Goal: Task Accomplishment & Management: Complete application form

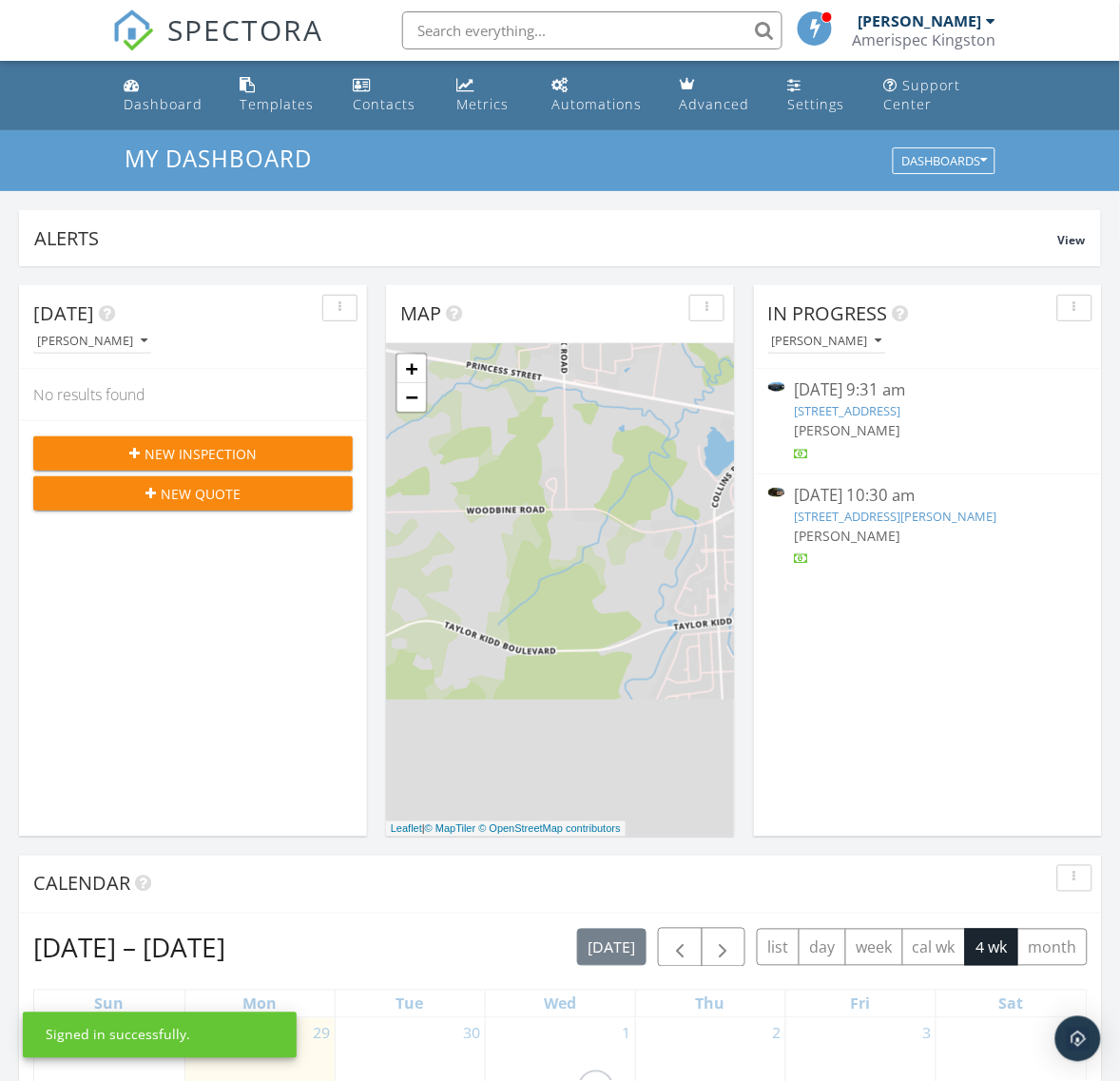
scroll to position [10, 10]
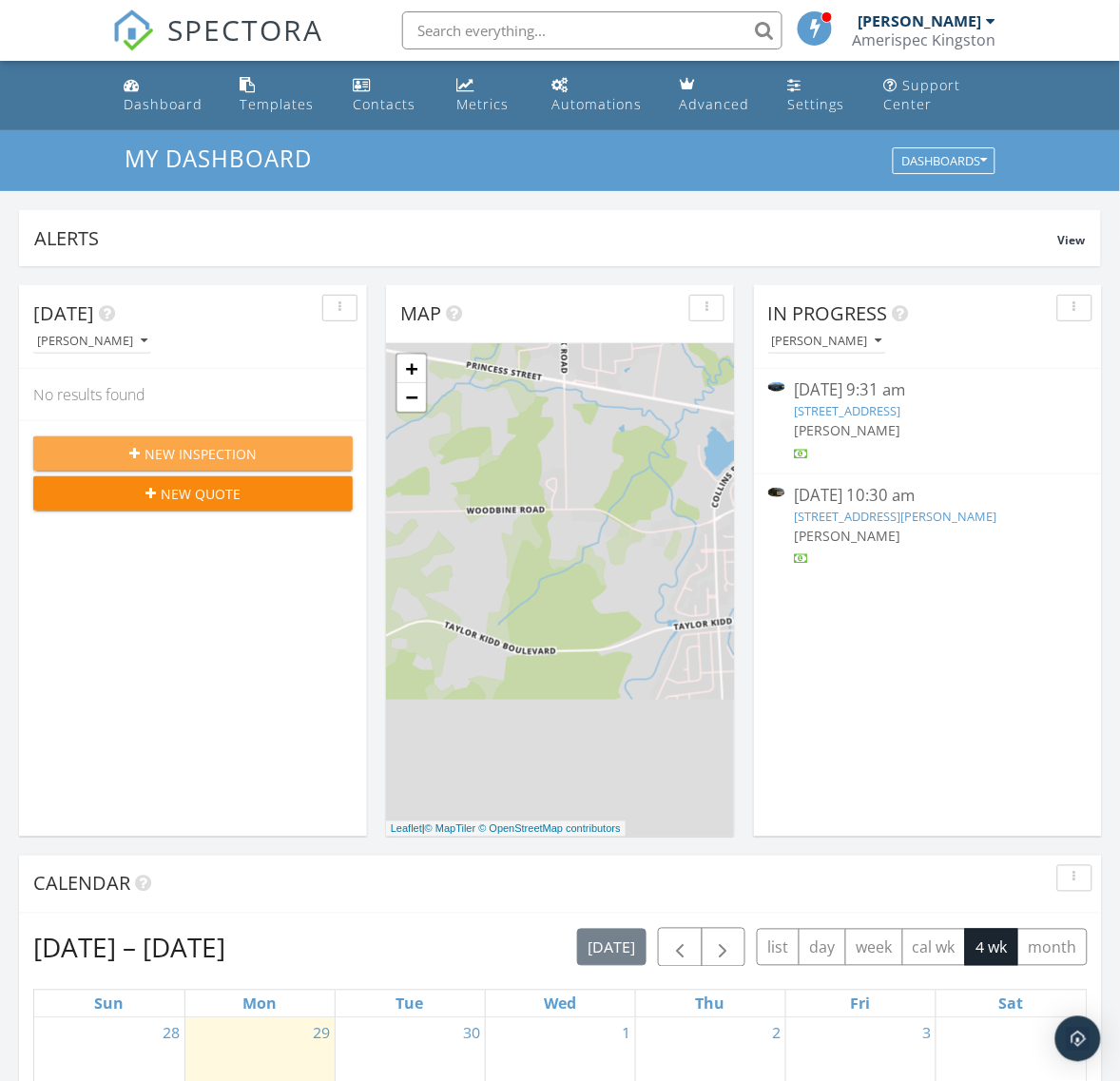
click at [259, 449] on div "New Inspection" at bounding box center [194, 454] width 289 height 20
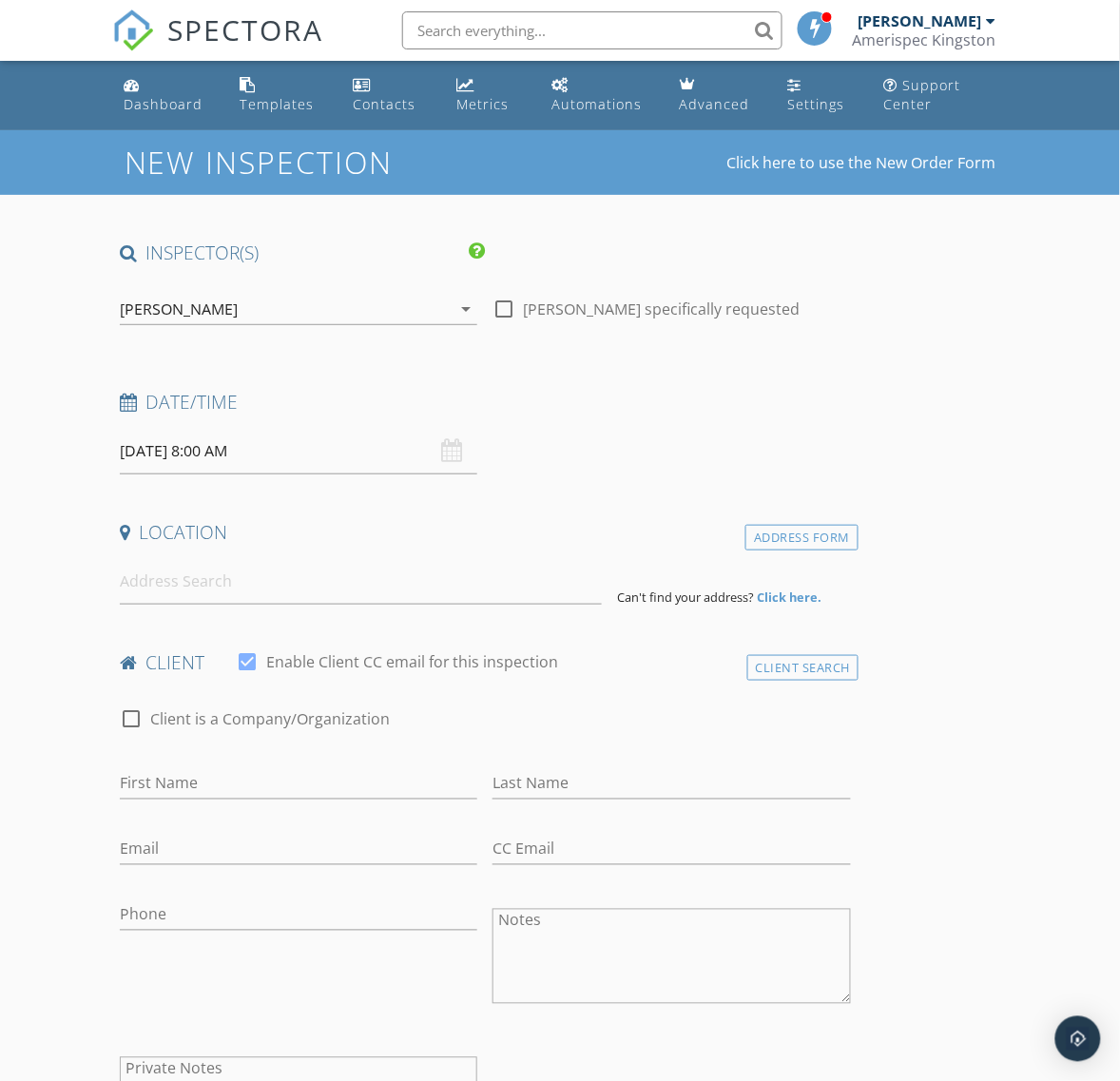
click at [451, 452] on div "2025/09/30 8:00 AM" at bounding box center [298, 451] width 358 height 47
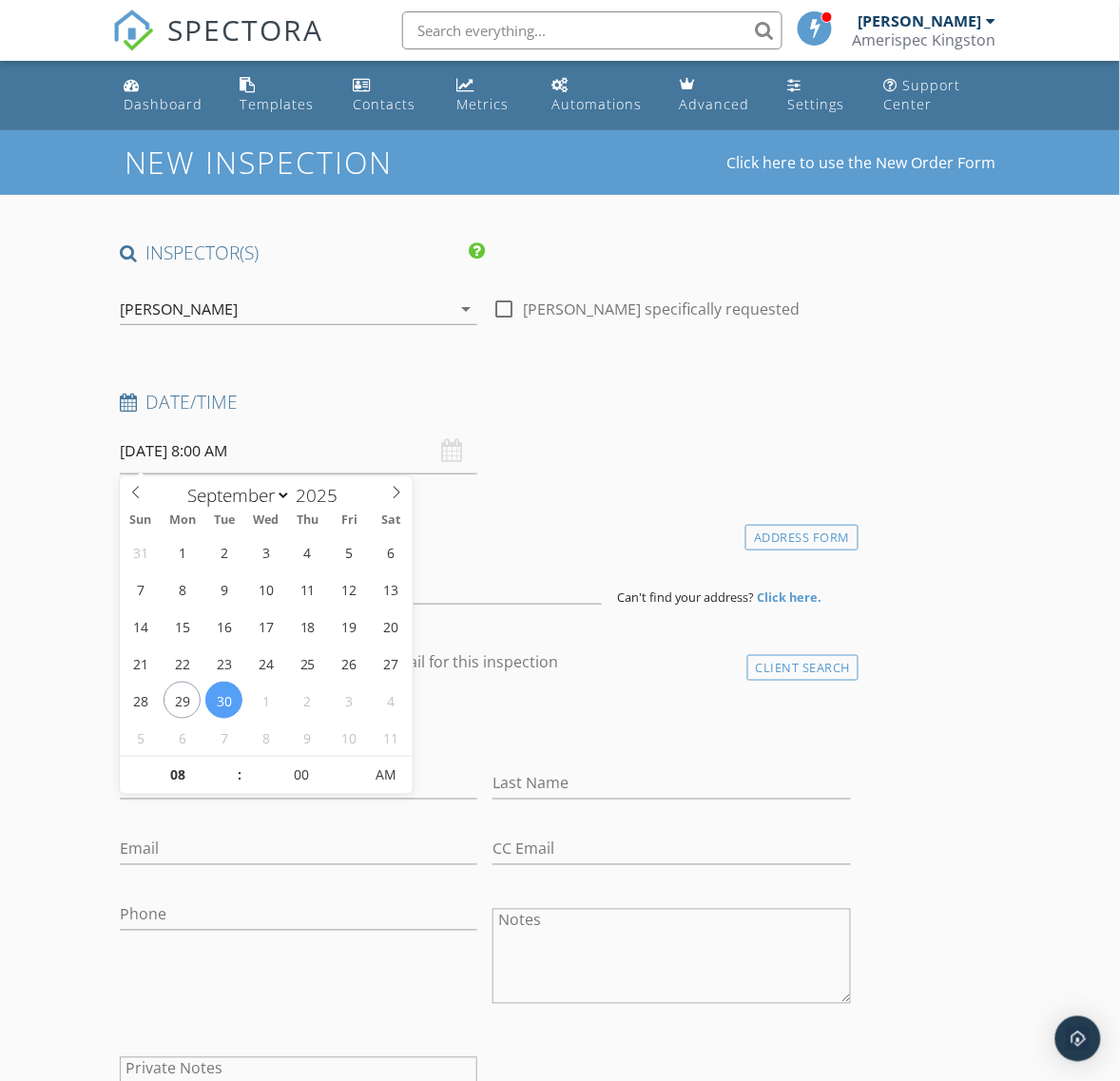
click at [343, 452] on input "2025/09/30 8:00 AM" at bounding box center [298, 451] width 358 height 47
type input "2025/09/29 8:00 AM"
type input "09"
type input "2025/09/29 9:00 AM"
click at [231, 761] on span at bounding box center [230, 766] width 13 height 19
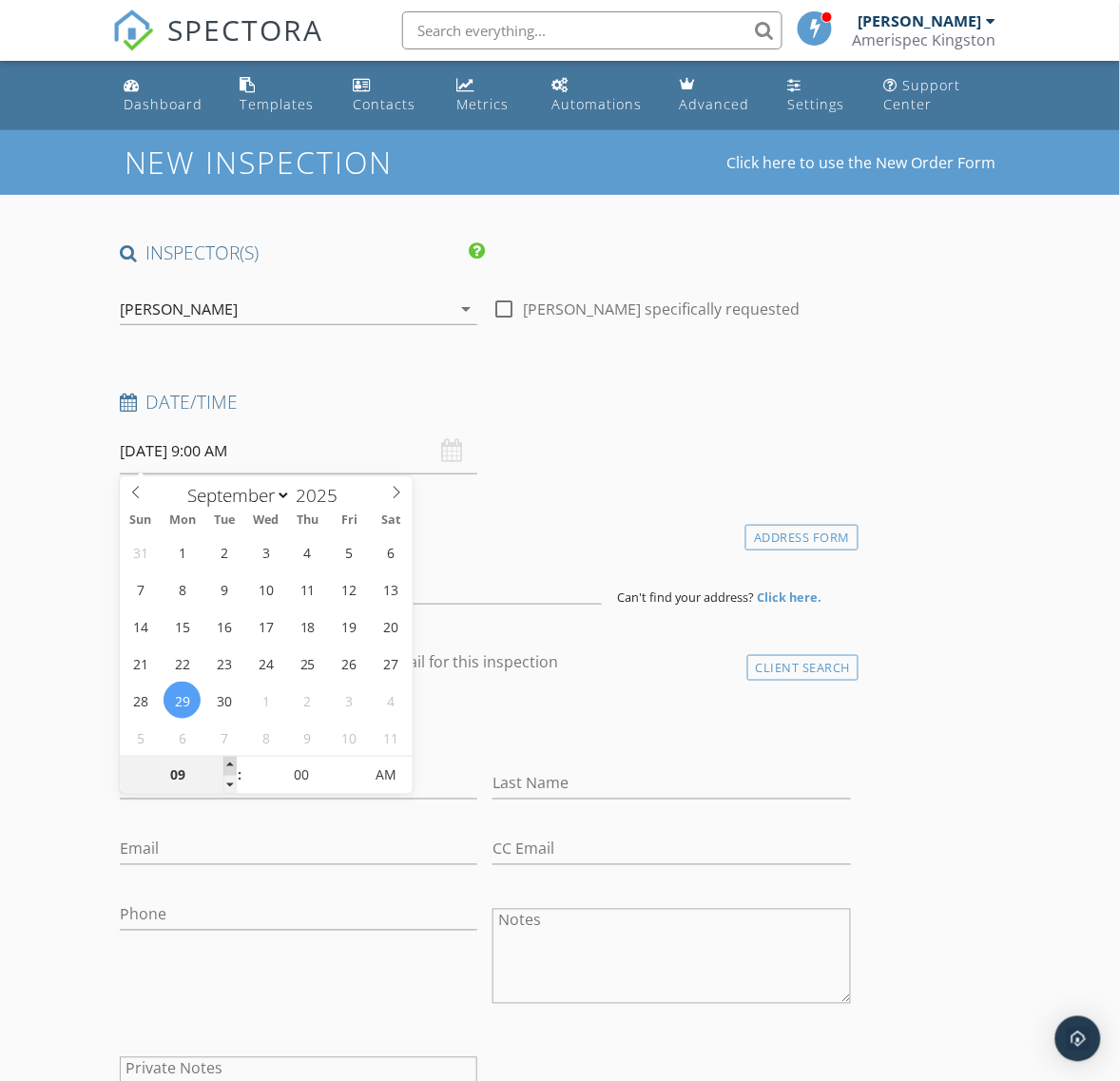
type input "10"
type input "2025/09/29 10:00 AM"
click at [231, 761] on span at bounding box center [230, 766] width 13 height 19
type input "11"
type input "2025/09/29 11:00 AM"
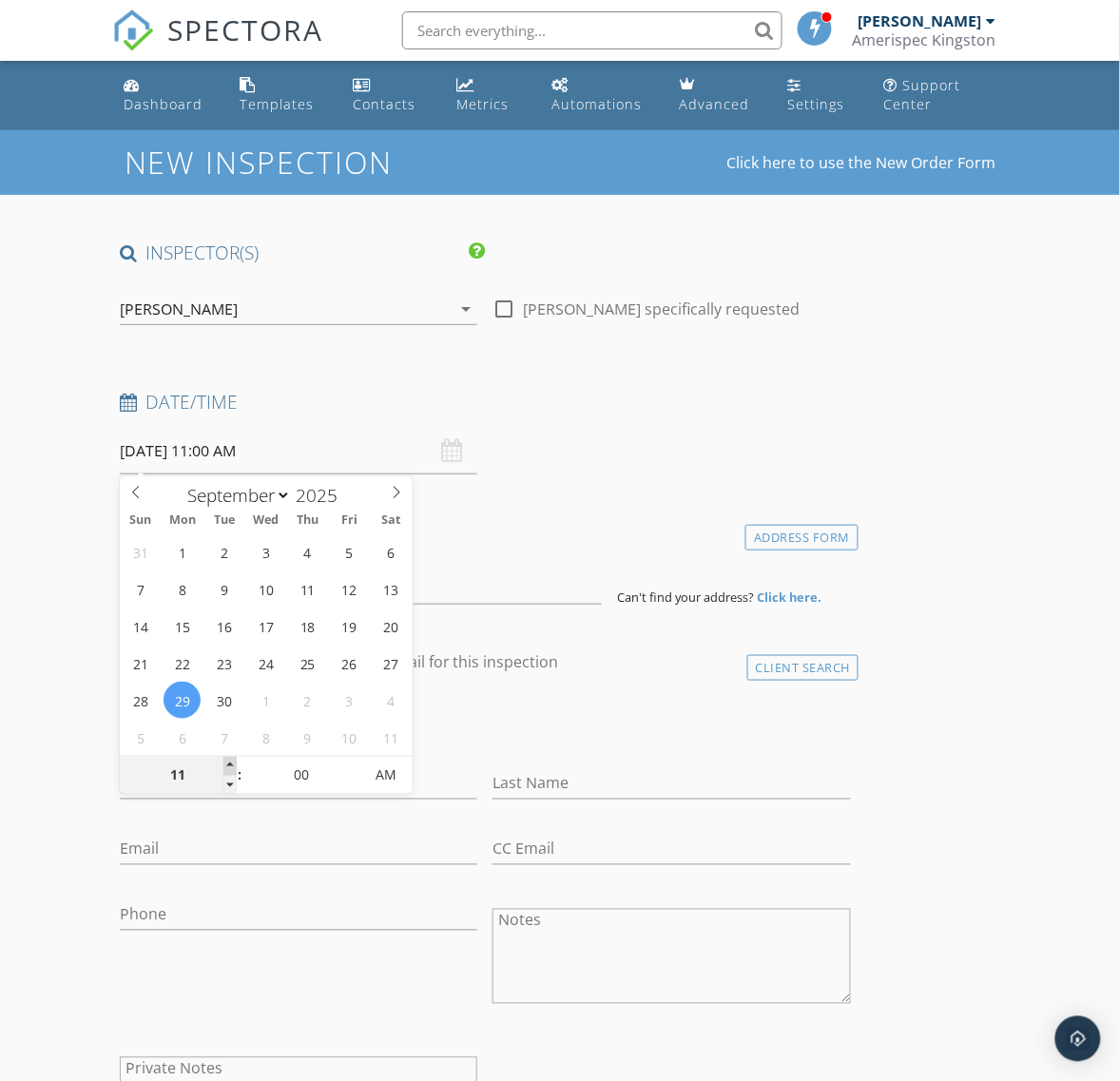
click at [230, 762] on span at bounding box center [230, 766] width 13 height 19
type input "12"
type input "2025/09/29 12:00 PM"
click at [230, 762] on span at bounding box center [230, 766] width 13 height 19
type input "01"
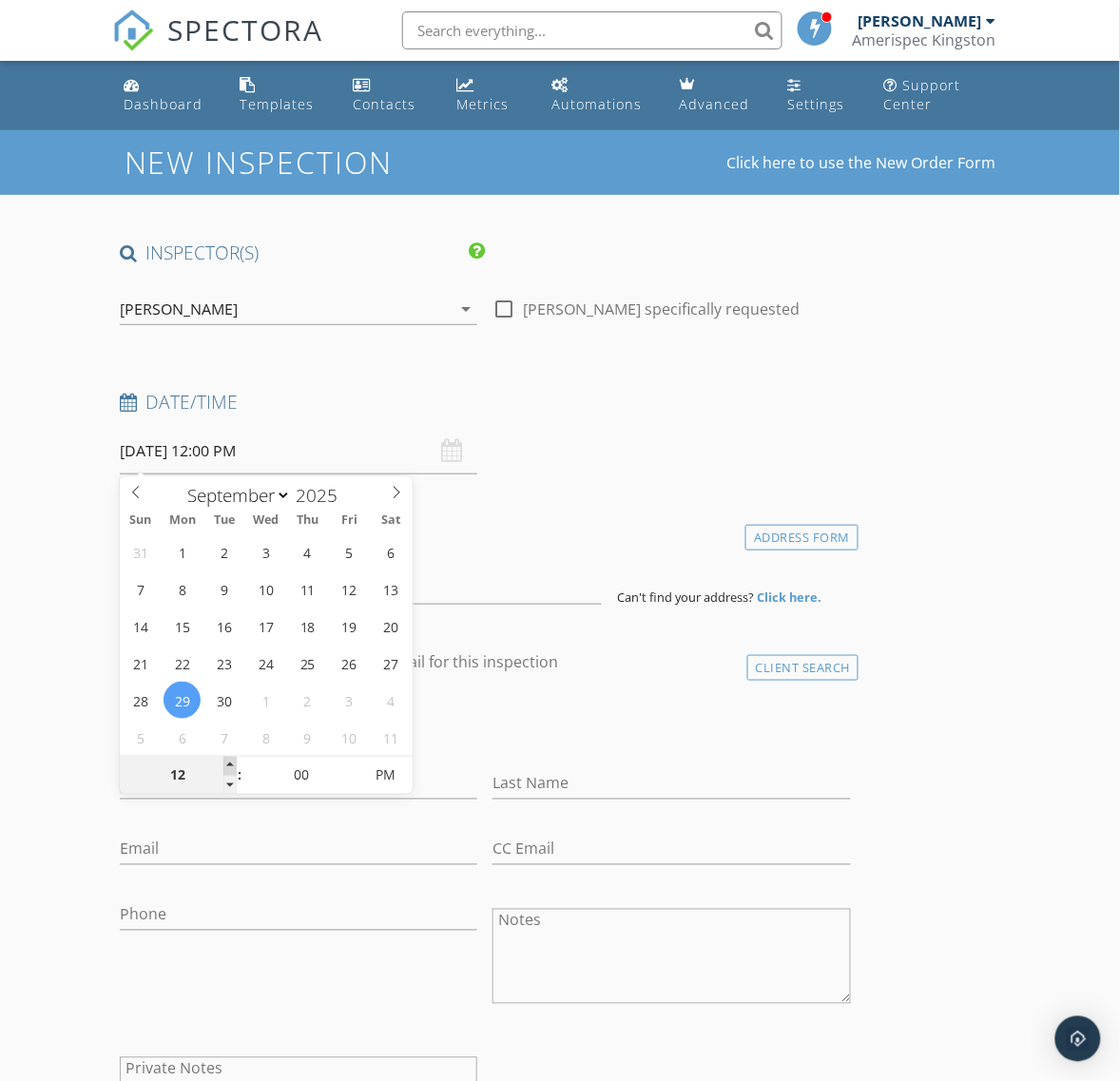
type input "[DATE] 1:00 PM"
click at [229, 763] on span at bounding box center [230, 766] width 13 height 19
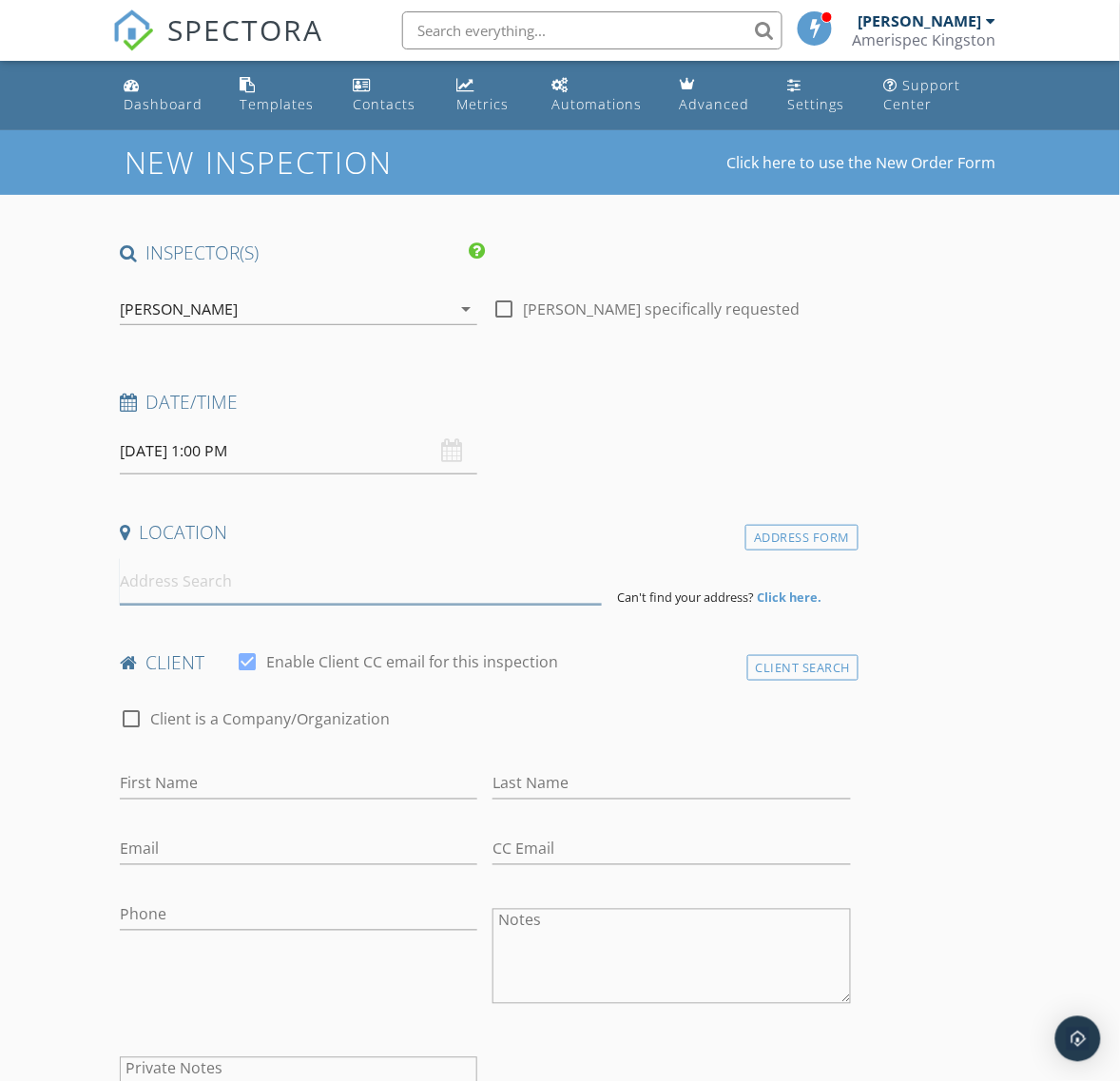
click at [203, 575] on input at bounding box center [361, 581] width 483 height 47
paste input "1195 Simmons Rd, Ernestown, ON K0H 2H0"
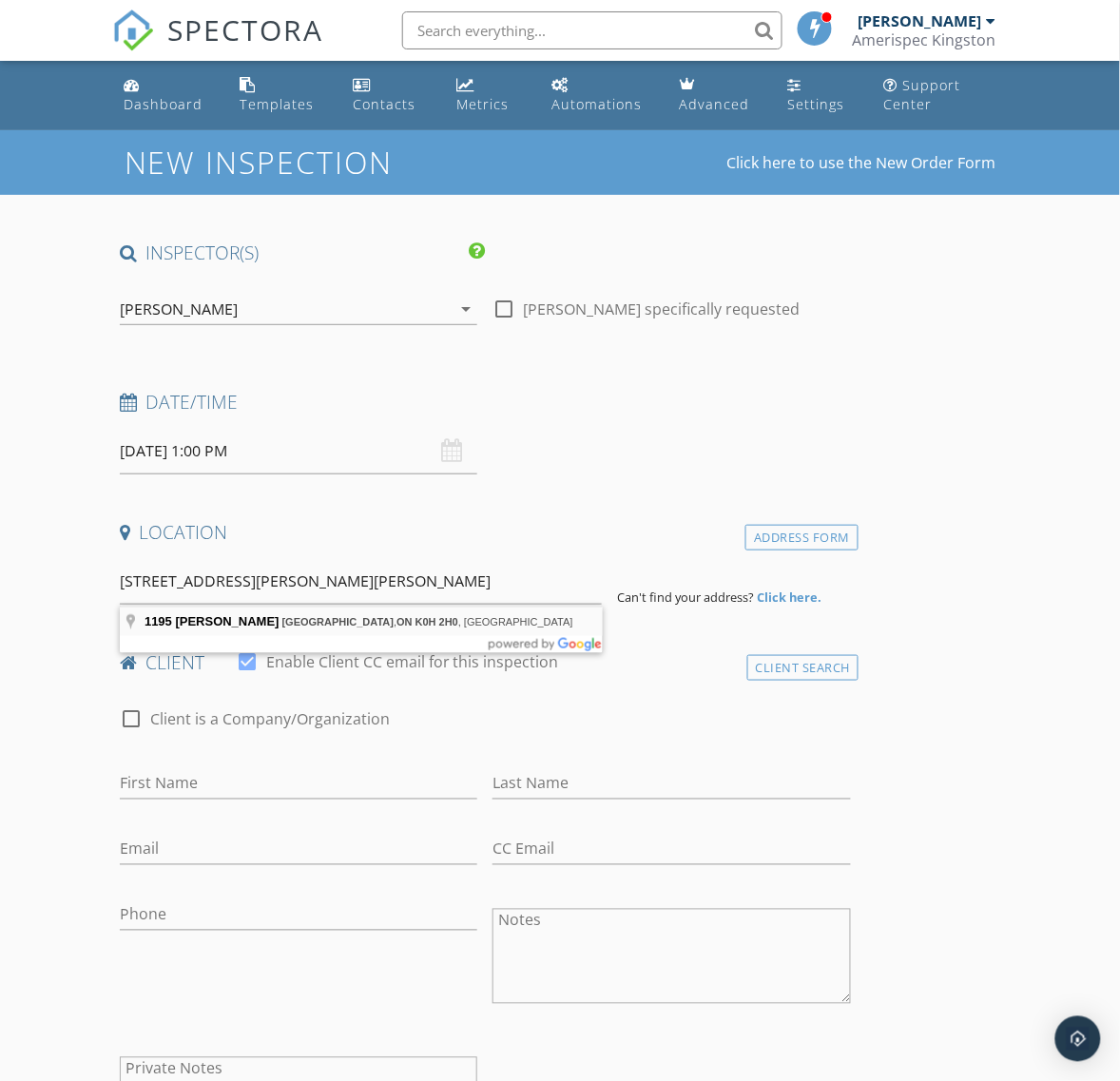
type input "1195 Simmons Rd, Odessa, ON K0H 2H0, Canada"
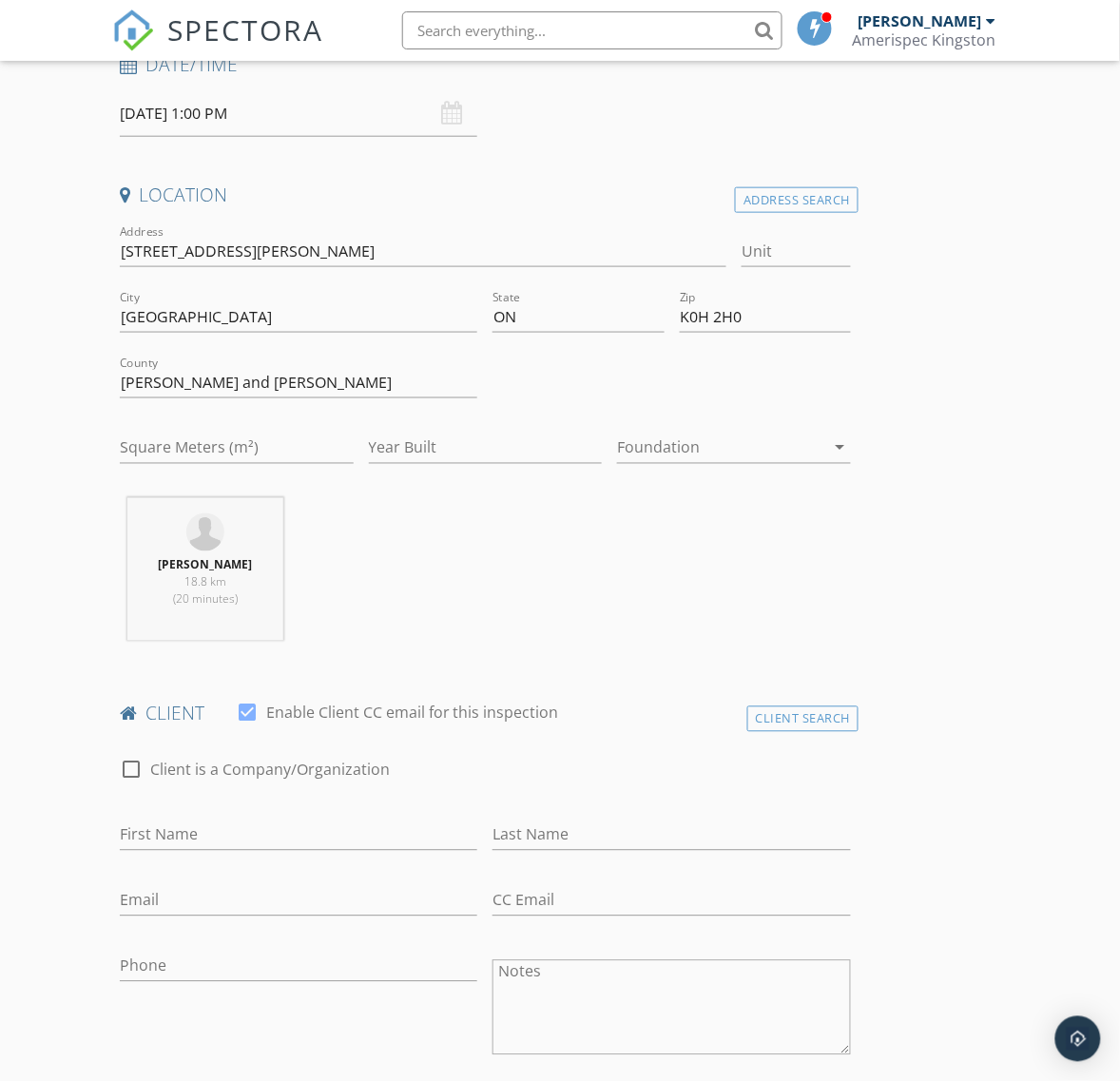
scroll to position [356, 0]
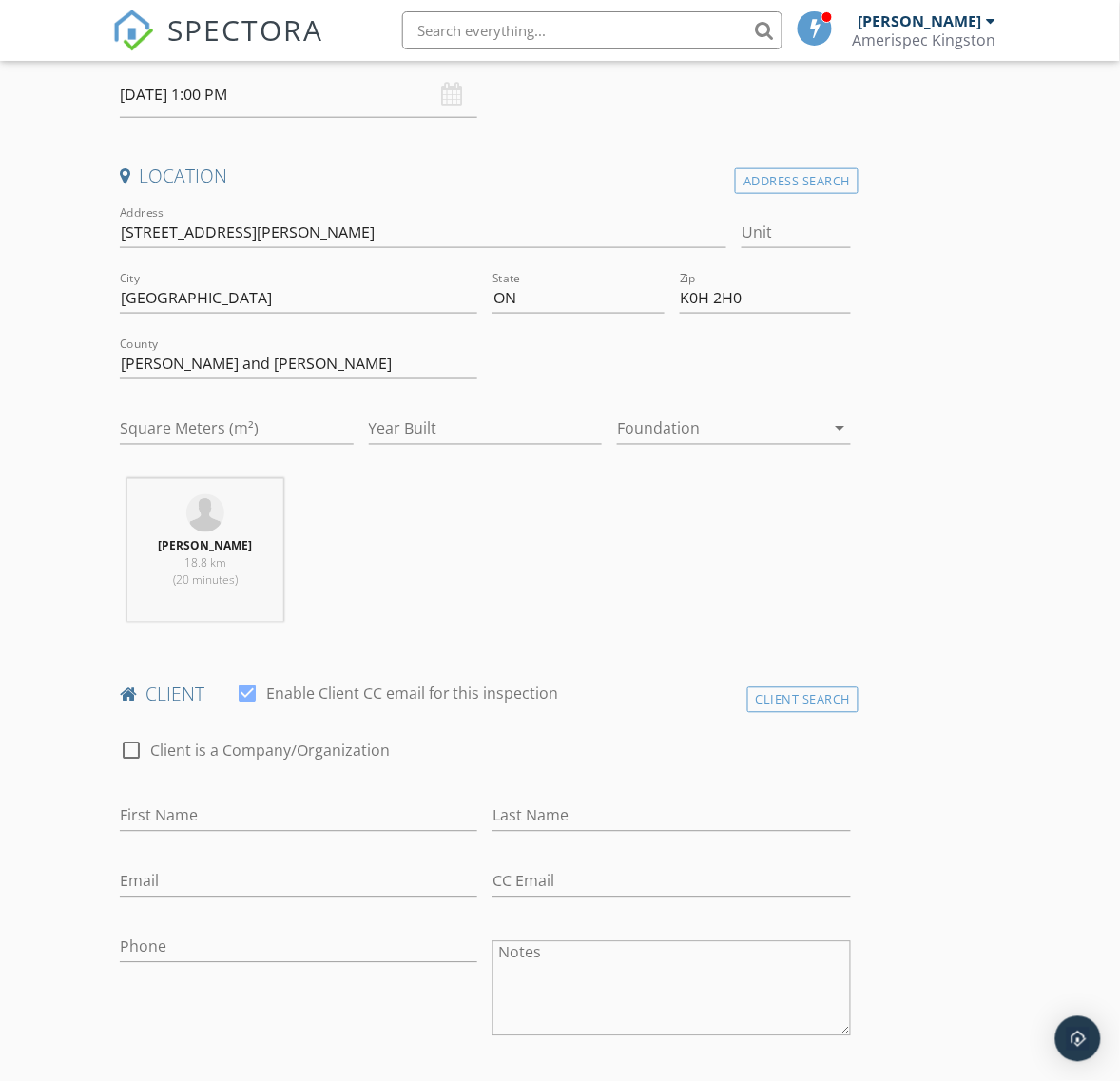
click at [254, 691] on div at bounding box center [247, 694] width 32 height 32
checkbox input "false"
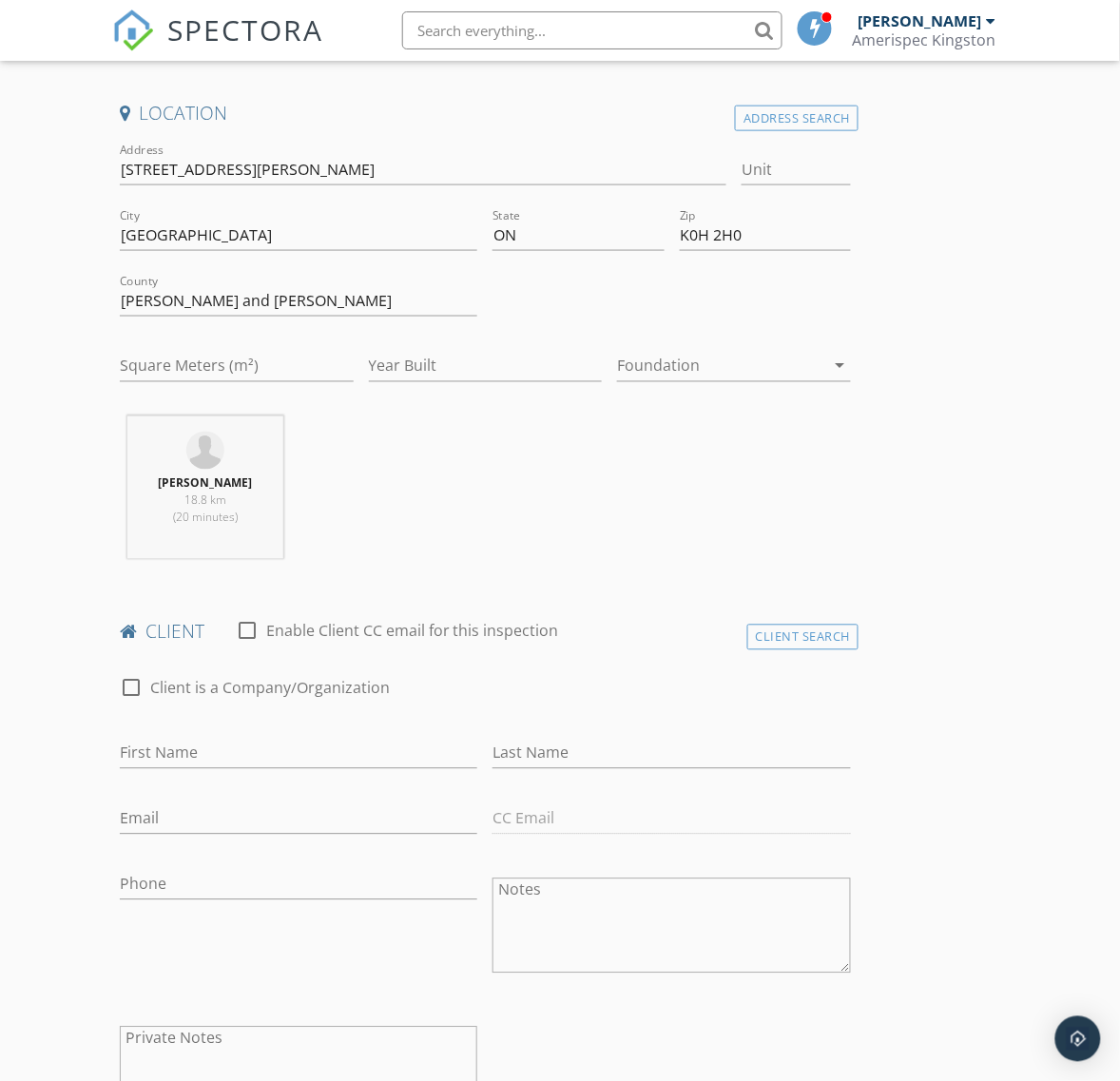
scroll to position [475, 0]
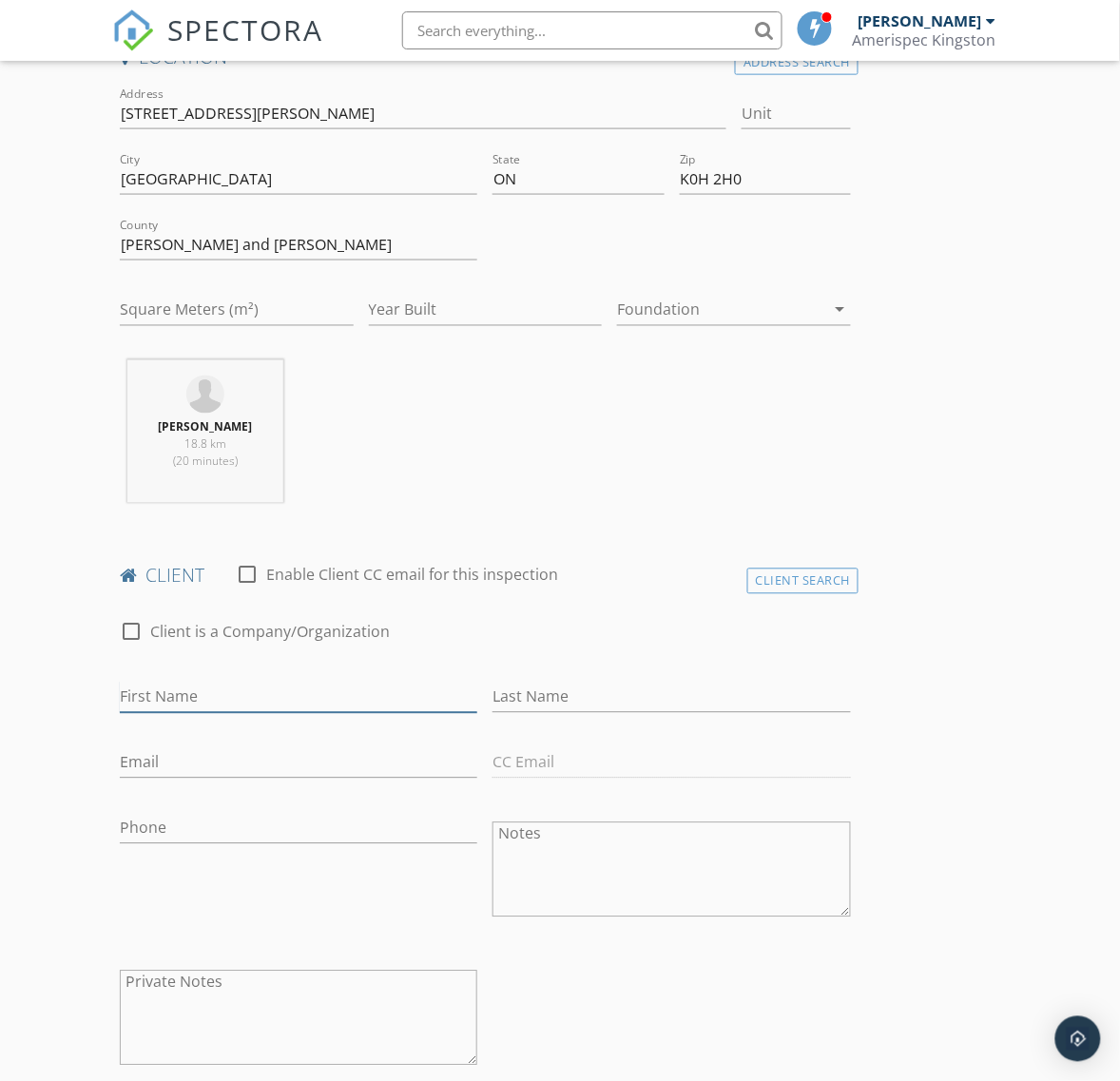
click at [193, 685] on input "First Name" at bounding box center [298, 697] width 358 height 31
paste input "[DEMOGRAPHIC_DATA][PERSON_NAME] &"
type input "[DEMOGRAPHIC_DATA][PERSON_NAME] &"
paste input "Lyric [PERSON_NAME]"
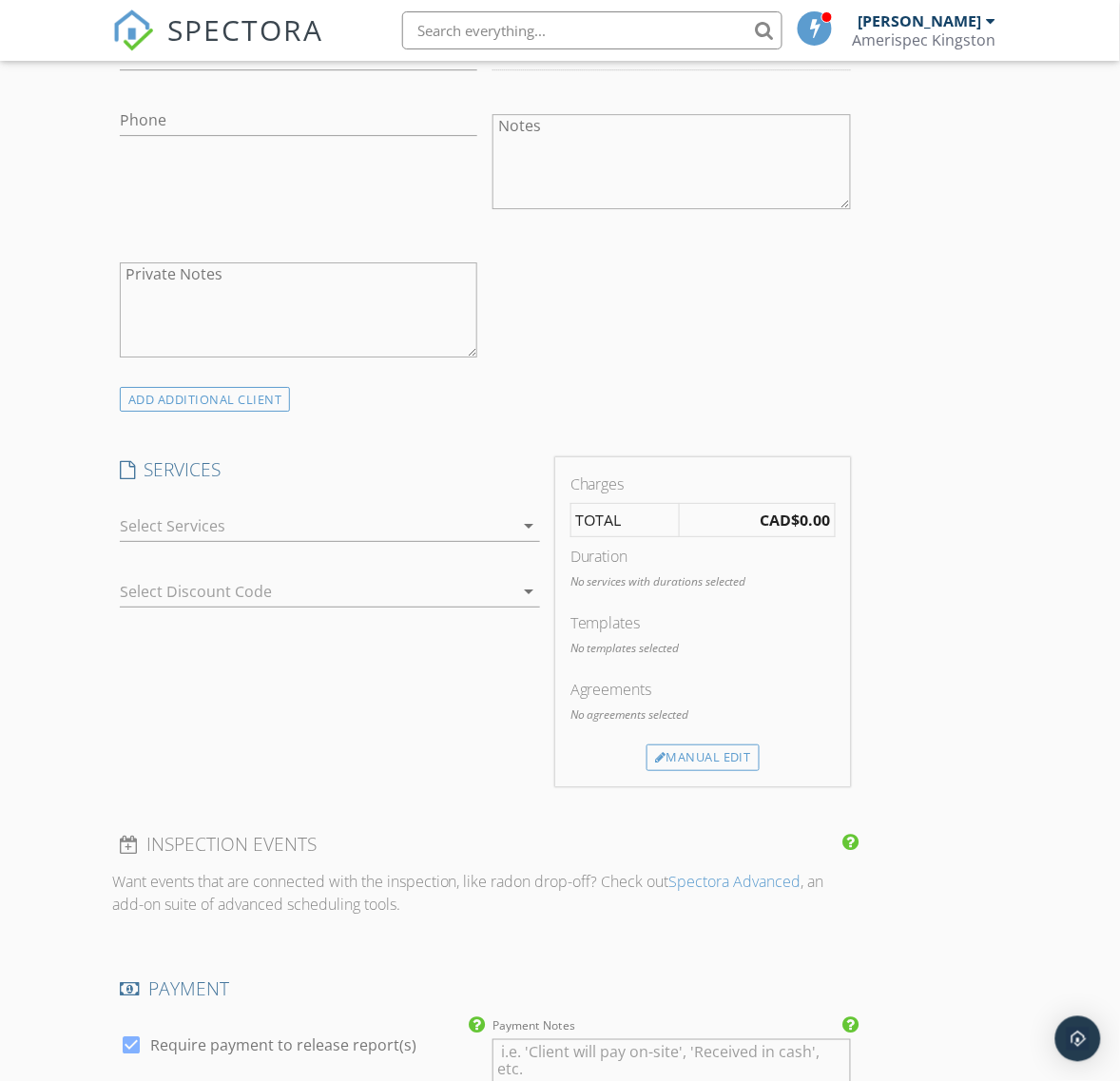
scroll to position [1189, 0]
type input "Lyric [PERSON_NAME]"
click at [529, 514] on icon "arrow_drop_down" at bounding box center [528, 521] width 23 height 23
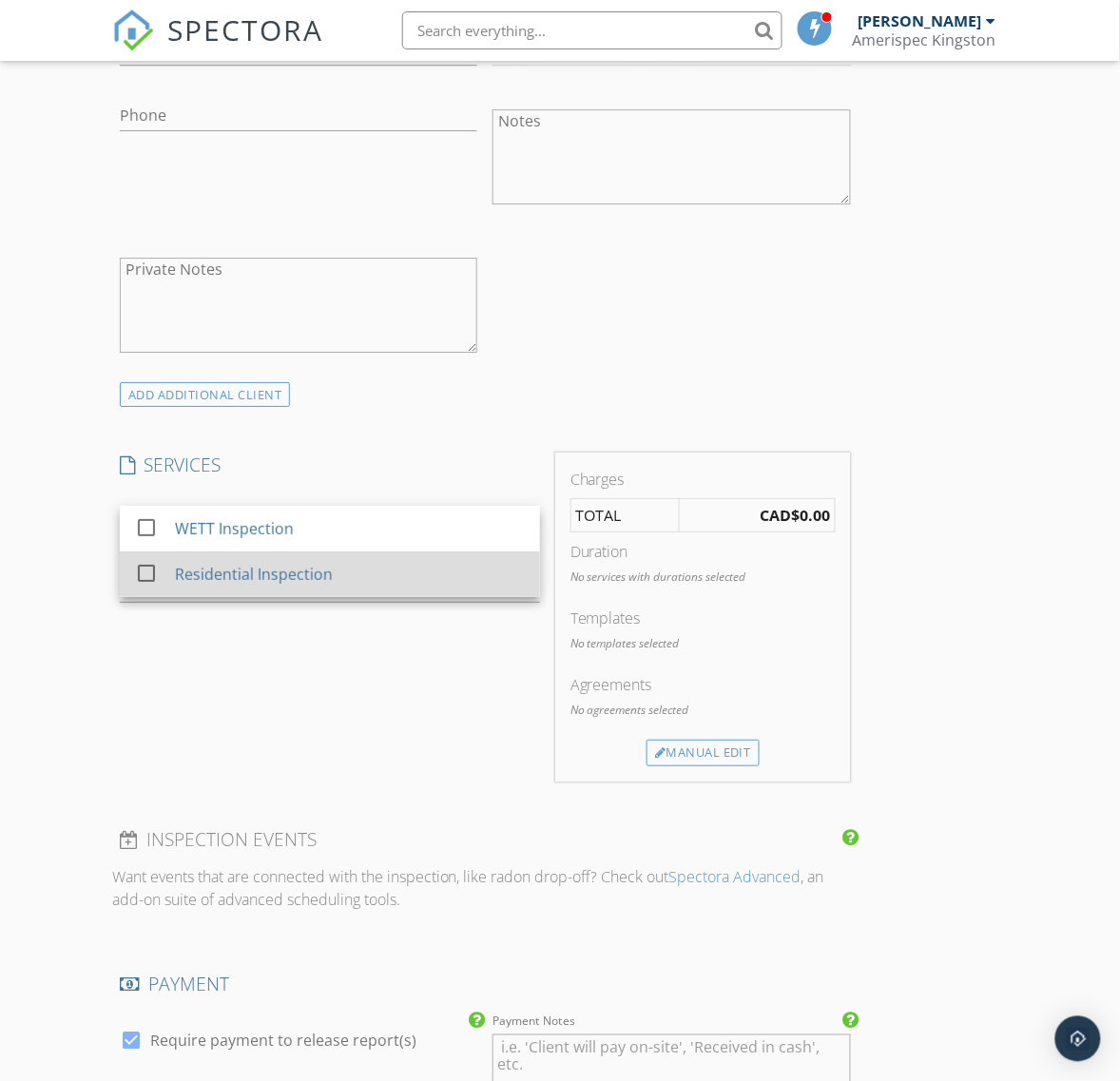
click at [240, 563] on div "Residential Inspection" at bounding box center [349, 574] width 350 height 38
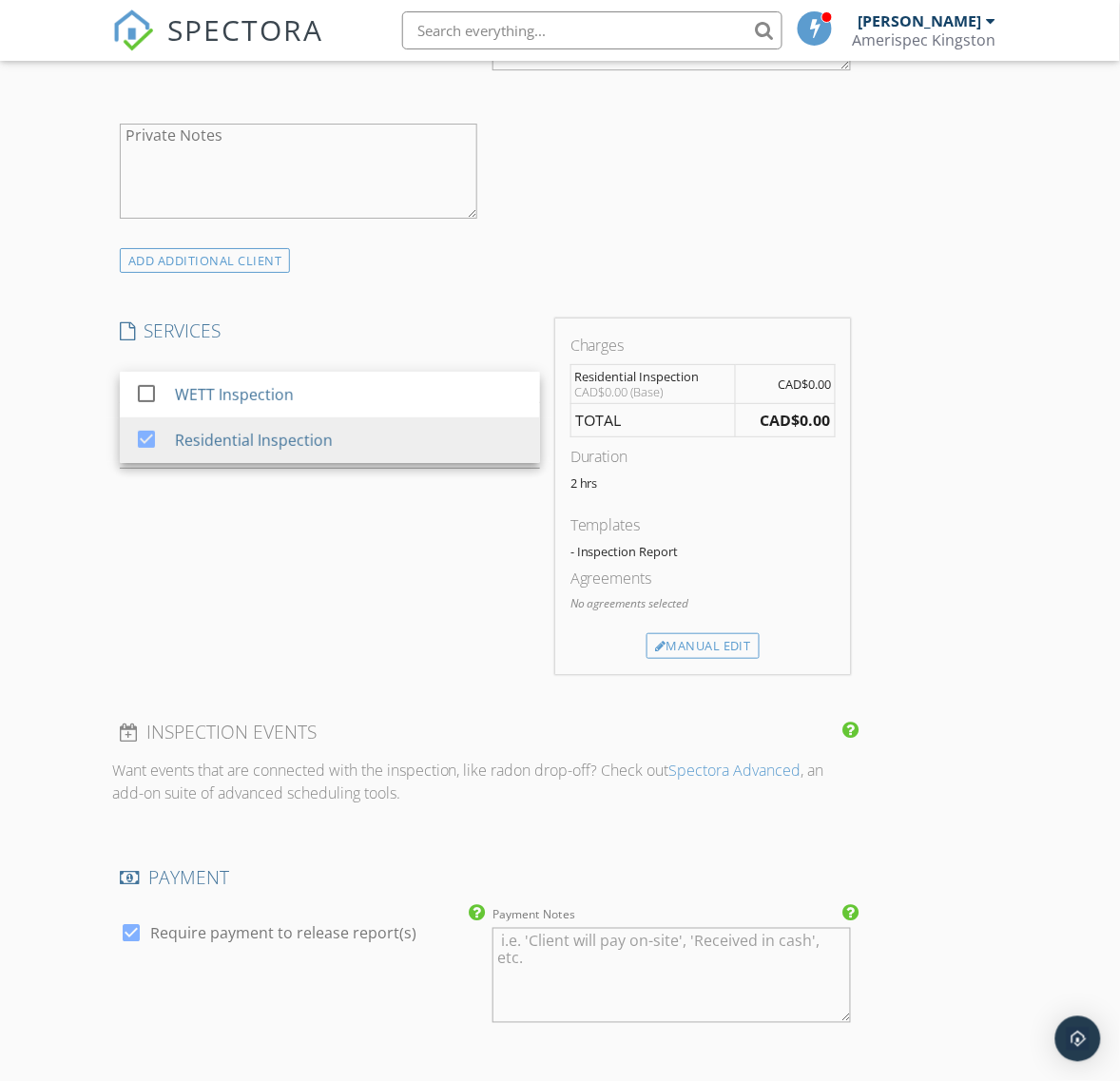
scroll to position [1426, 0]
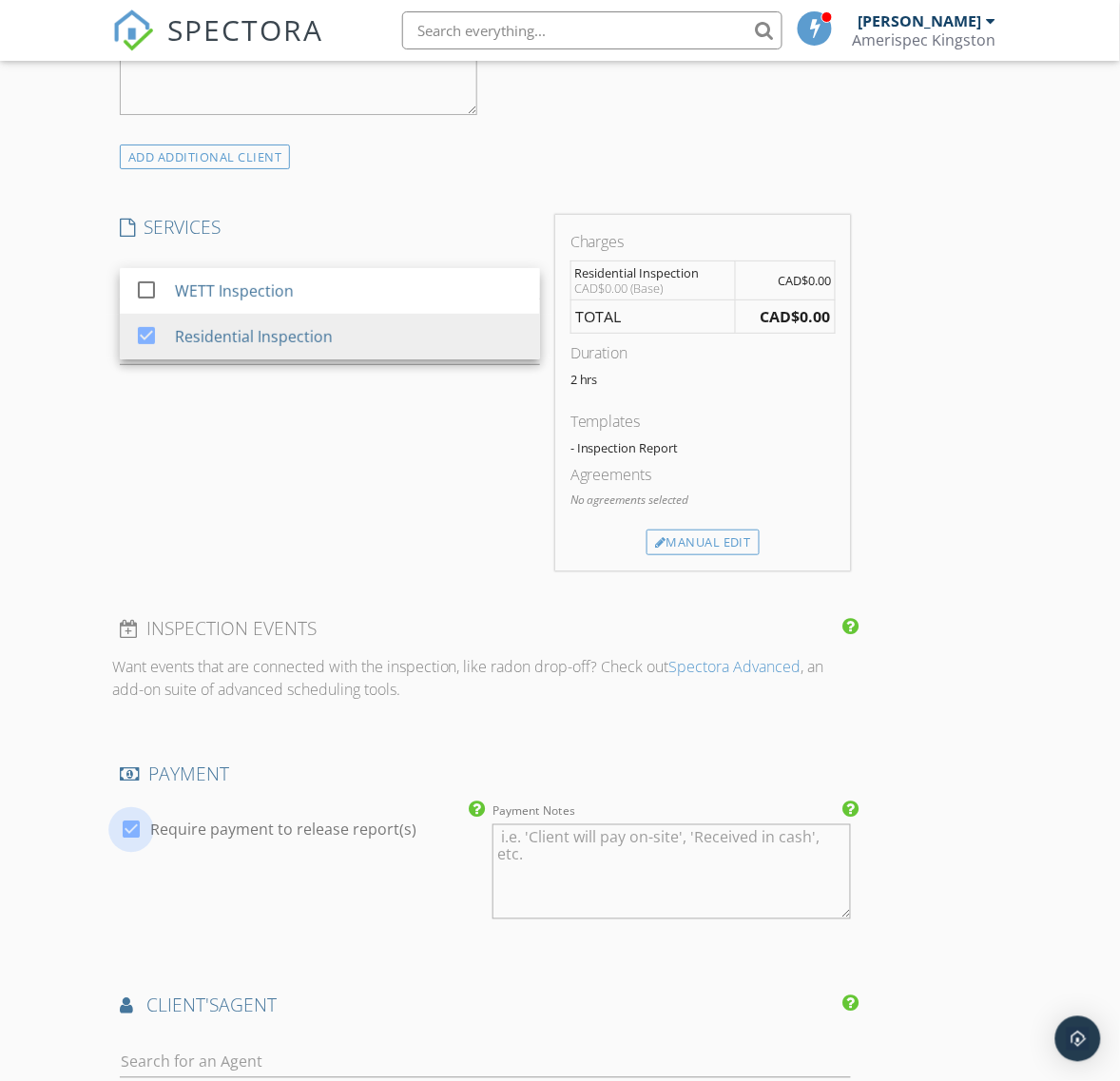
click at [141, 824] on div at bounding box center [131, 829] width 32 height 32
checkbox input "false"
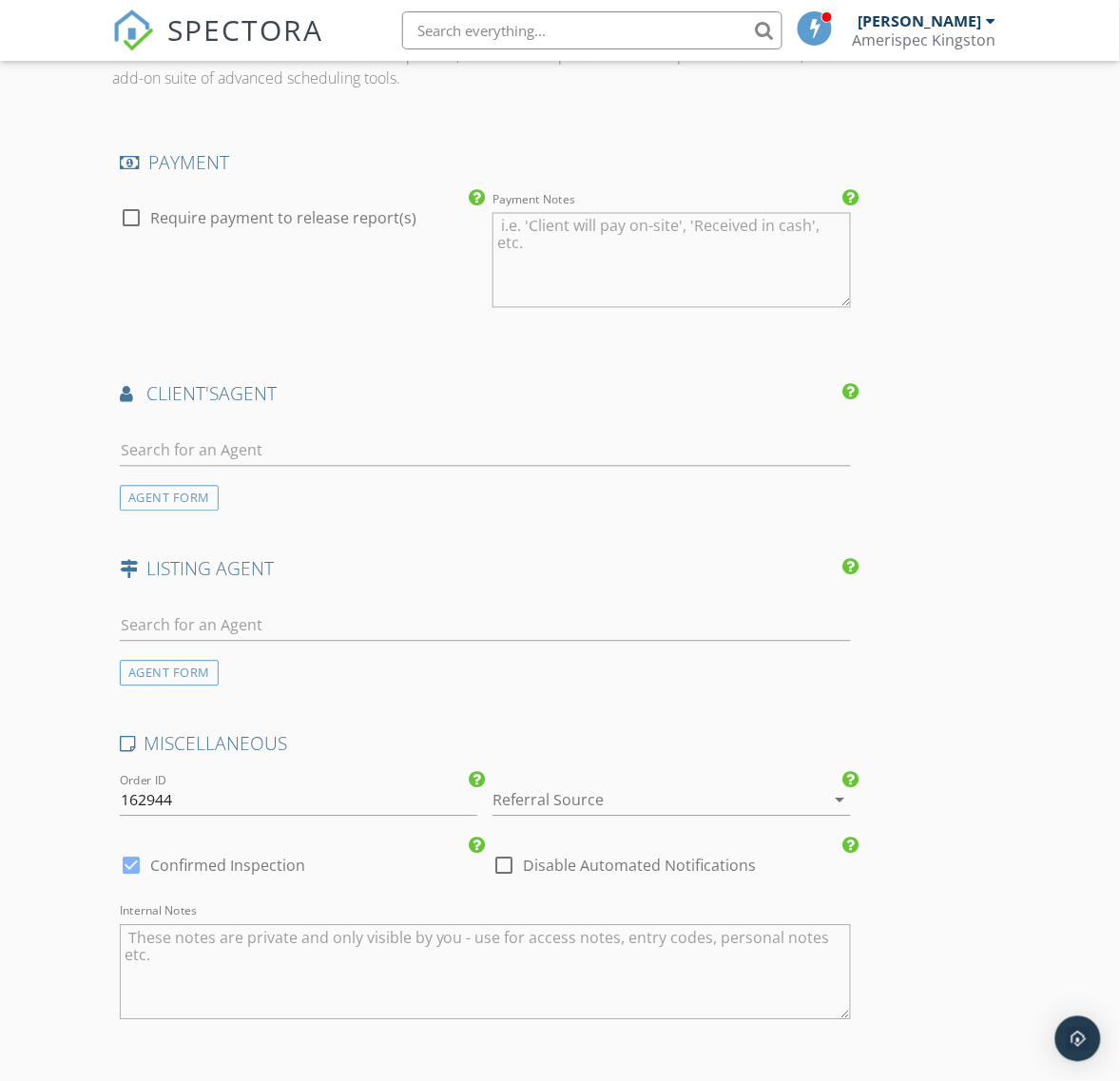
scroll to position [2139, 0]
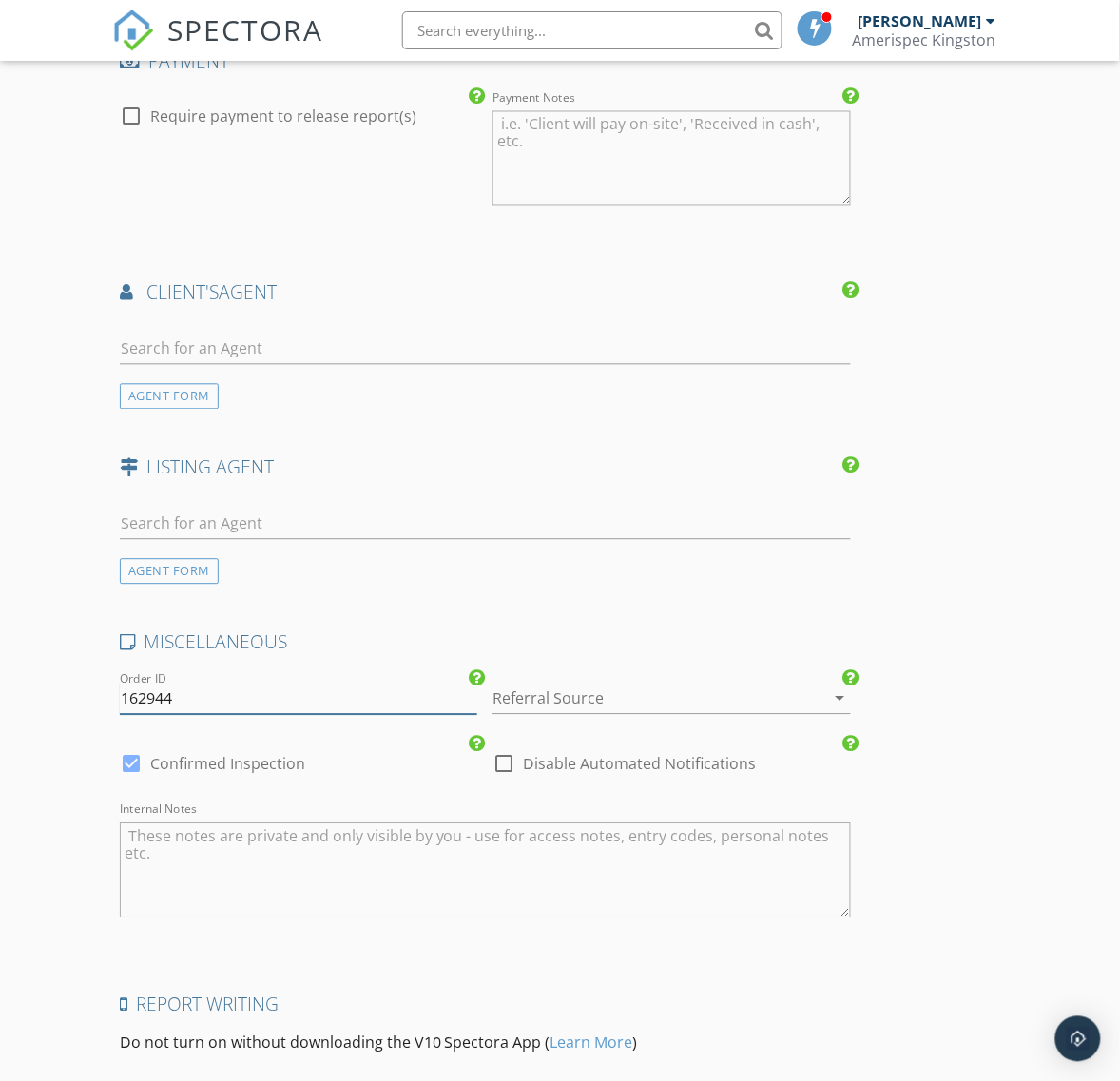
click at [144, 701] on input "162944" at bounding box center [298, 699] width 358 height 31
click at [144, 702] on input "162944" at bounding box center [298, 699] width 358 height 31
paste input "3850"
type input "163850"
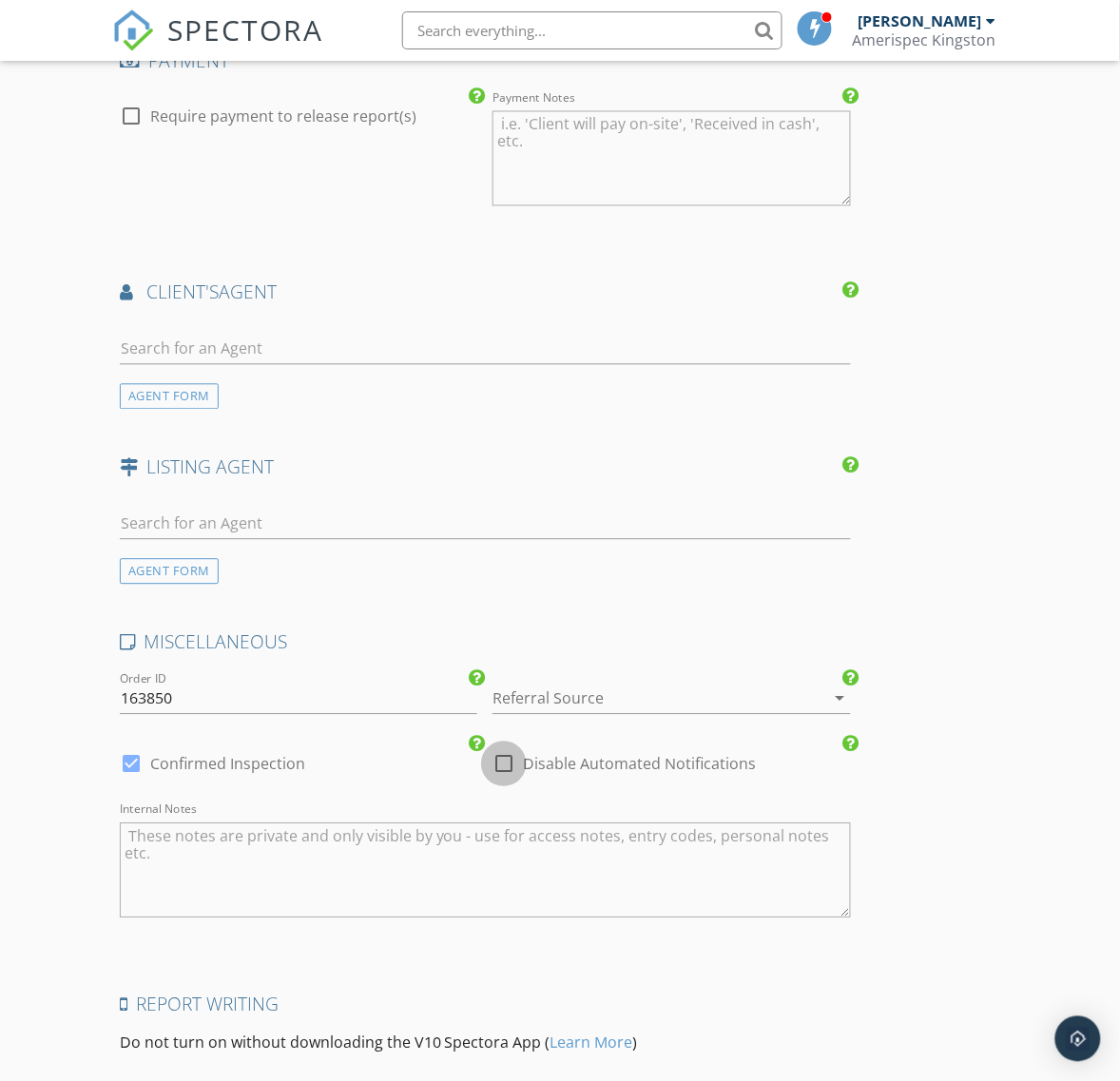
click at [507, 777] on div at bounding box center [504, 765] width 32 height 32
checkbox input "true"
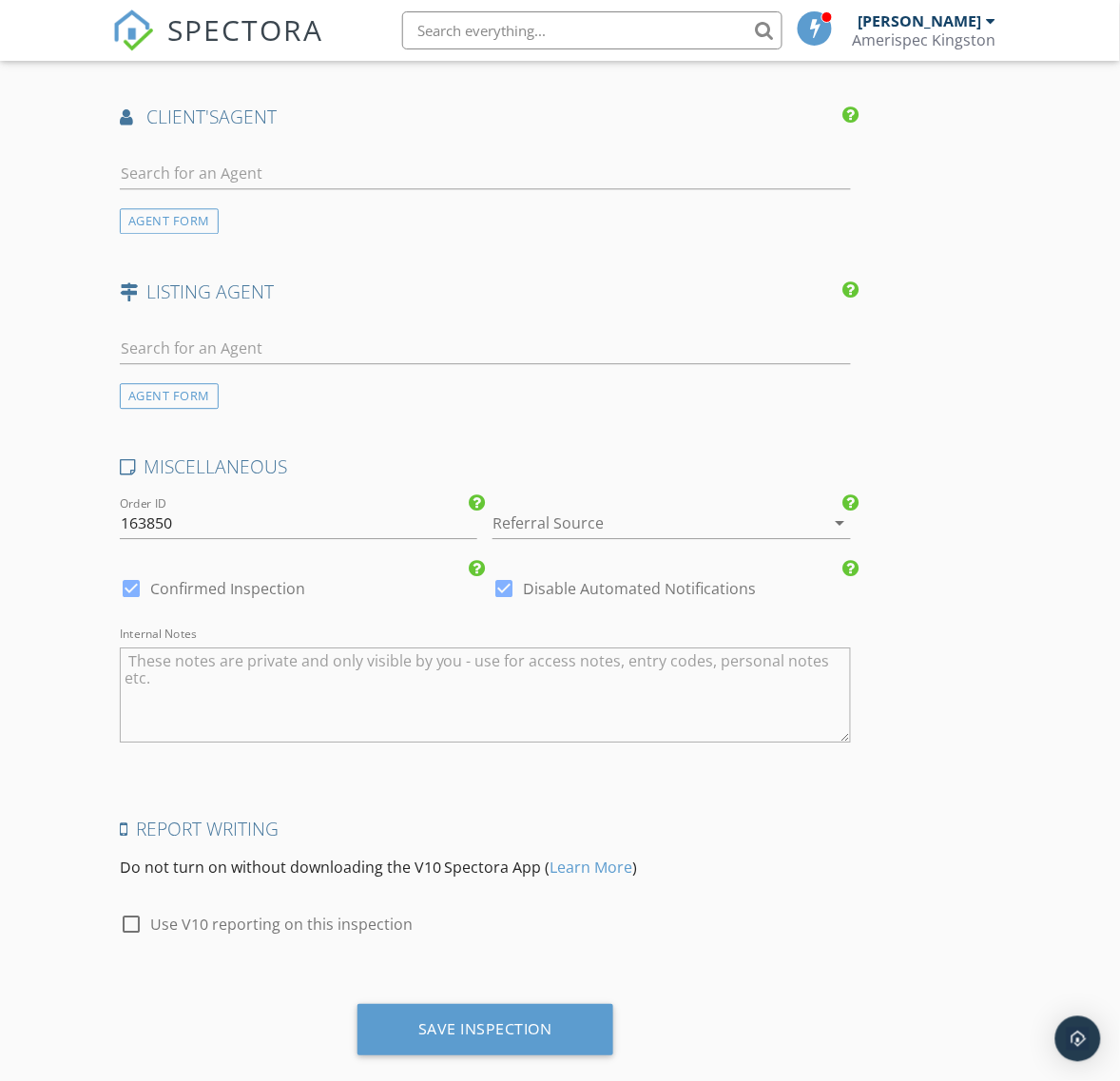
scroll to position [2352, 0]
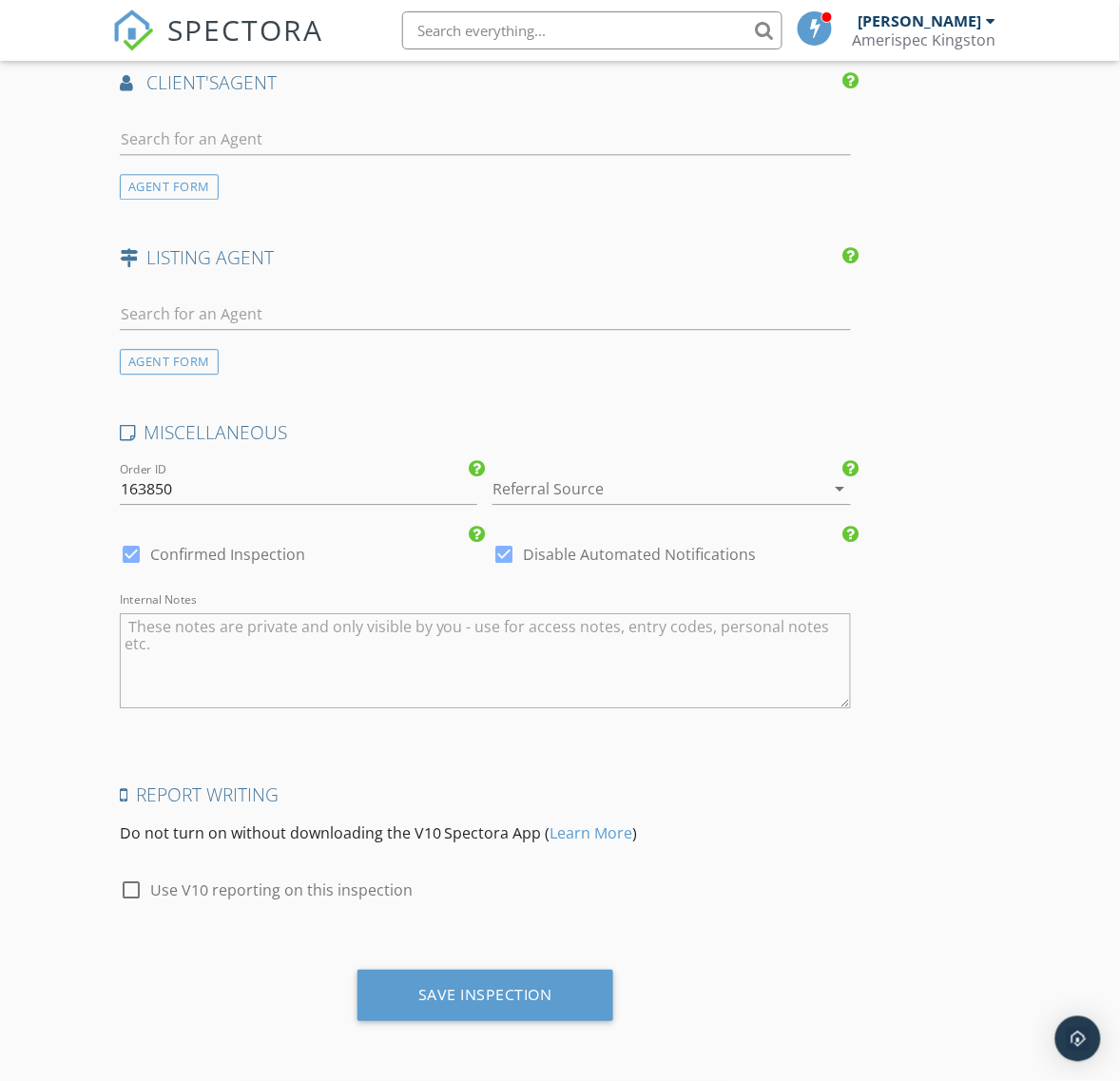
click at [125, 885] on div at bounding box center [131, 889] width 32 height 32
checkbox input "true"
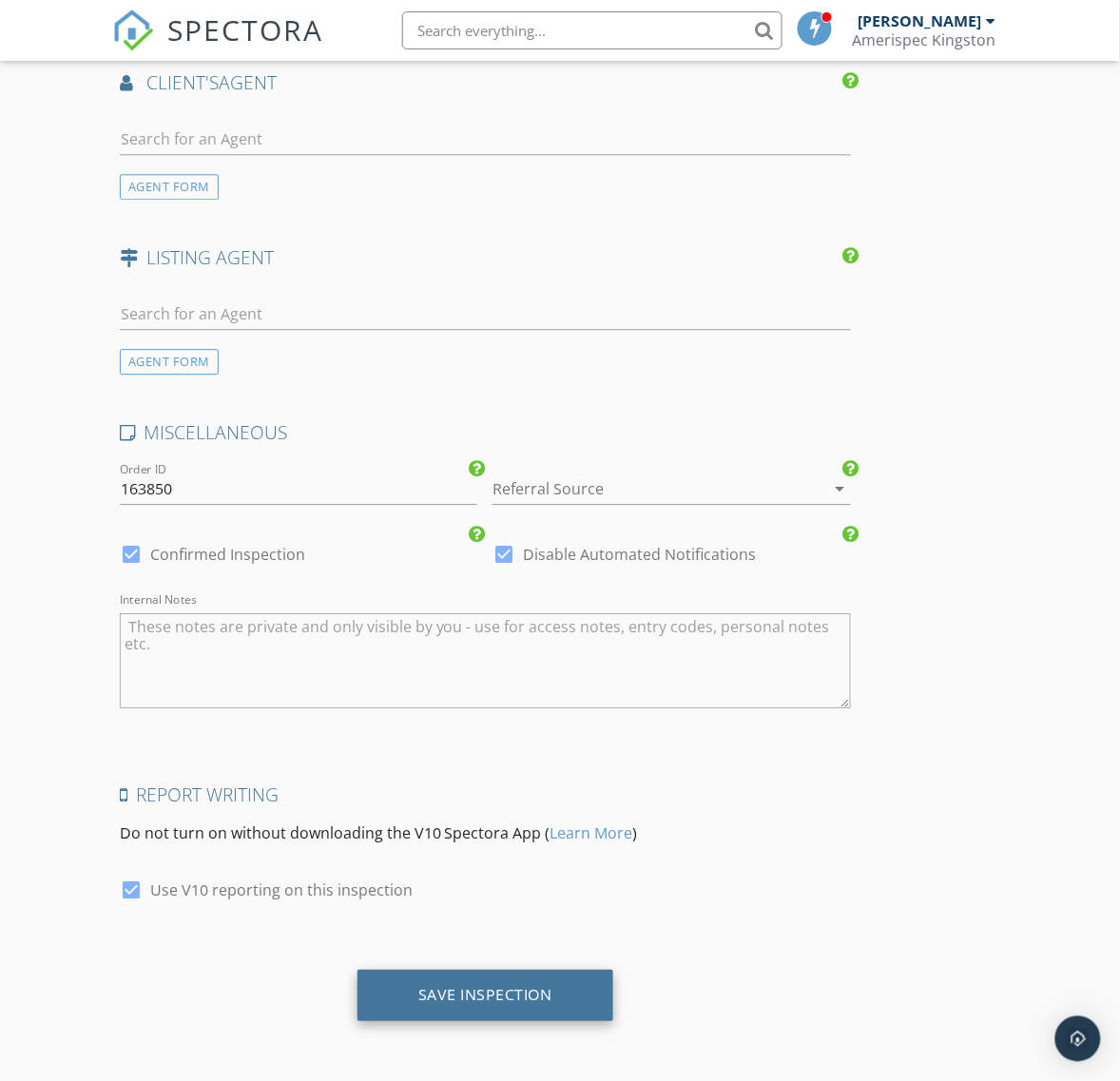
click at [507, 1005] on div "Save Inspection" at bounding box center [485, 995] width 256 height 51
